Goal: Information Seeking & Learning: Learn about a topic

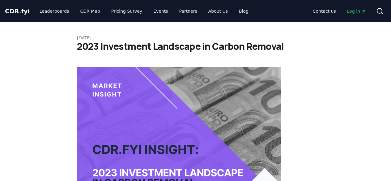
scroll to position [770, 0]
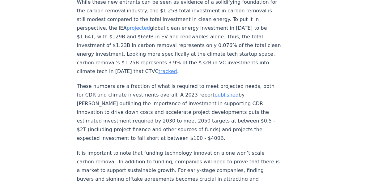
click at [223, 92] on link "published" at bounding box center [227, 95] width 24 height 6
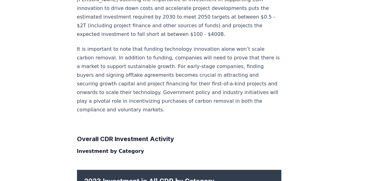
scroll to position [812, 0]
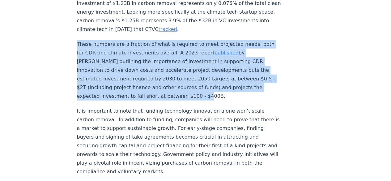
drag, startPoint x: 74, startPoint y: 6, endPoint x: 227, endPoint y: 57, distance: 161.3
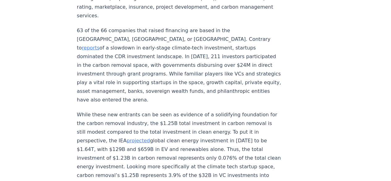
scroll to position [750, 0]
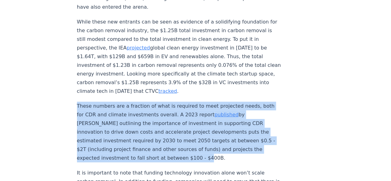
copy p "These numbers are a fraction of what is required to meet projected needs, both …"
click at [128, 102] on p "These numbers are a fraction of what is required to meet projected needs, both …" at bounding box center [179, 132] width 205 height 61
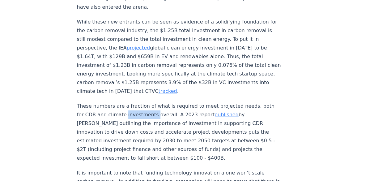
click at [128, 102] on p "These numbers are a fraction of what is required to meet projected needs, both …" at bounding box center [179, 132] width 205 height 61
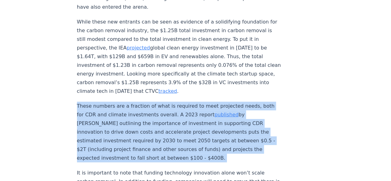
click at [128, 102] on p "These numbers are a fraction of what is required to meet projected needs, both …" at bounding box center [179, 132] width 205 height 61
